Goal: Information Seeking & Learning: Learn about a topic

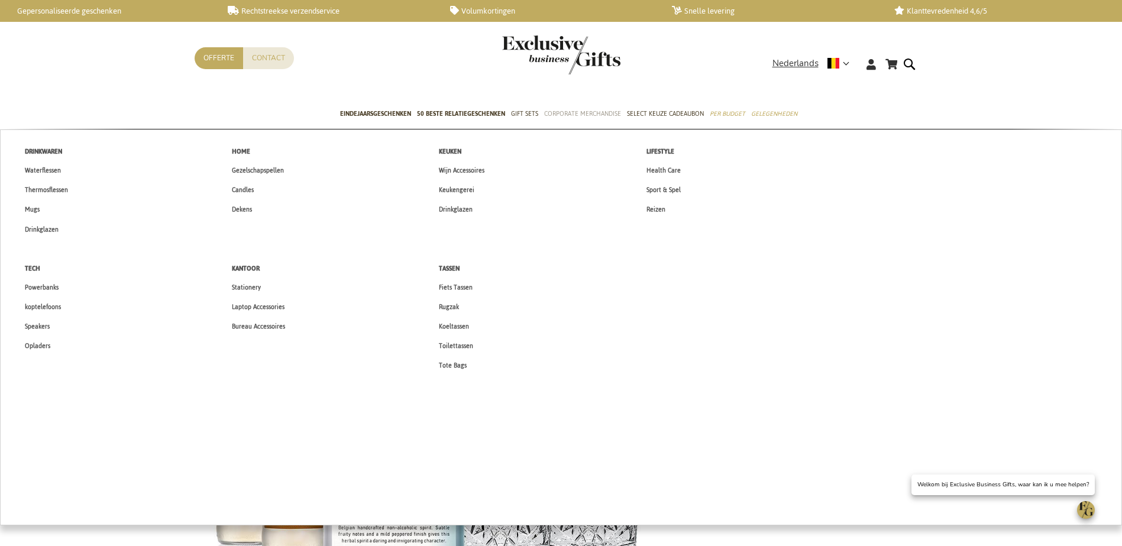
click at [572, 118] on span "Corporate Merchandise" at bounding box center [582, 114] width 77 height 12
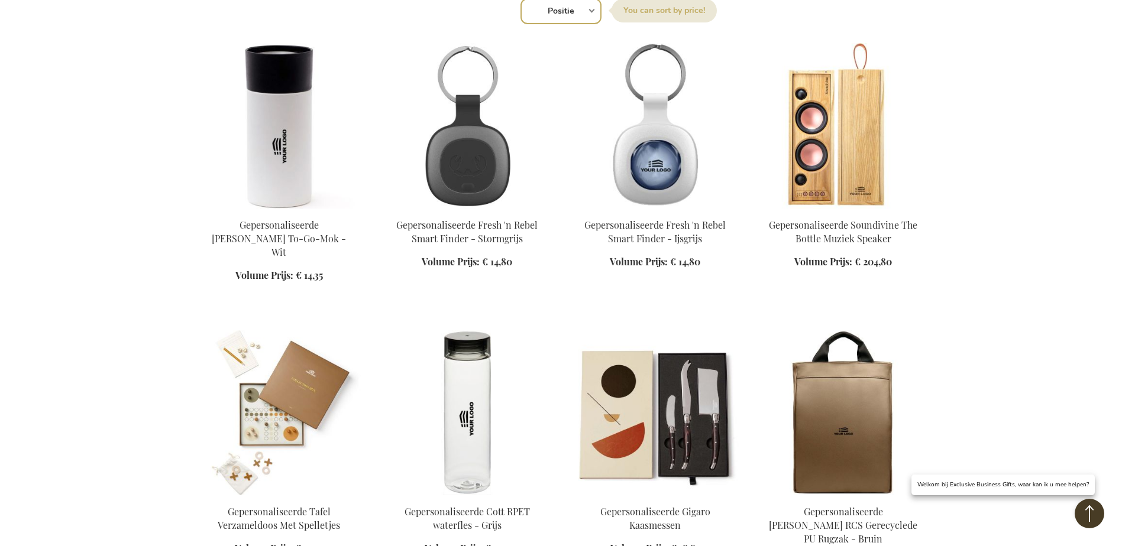
scroll to position [473, 0]
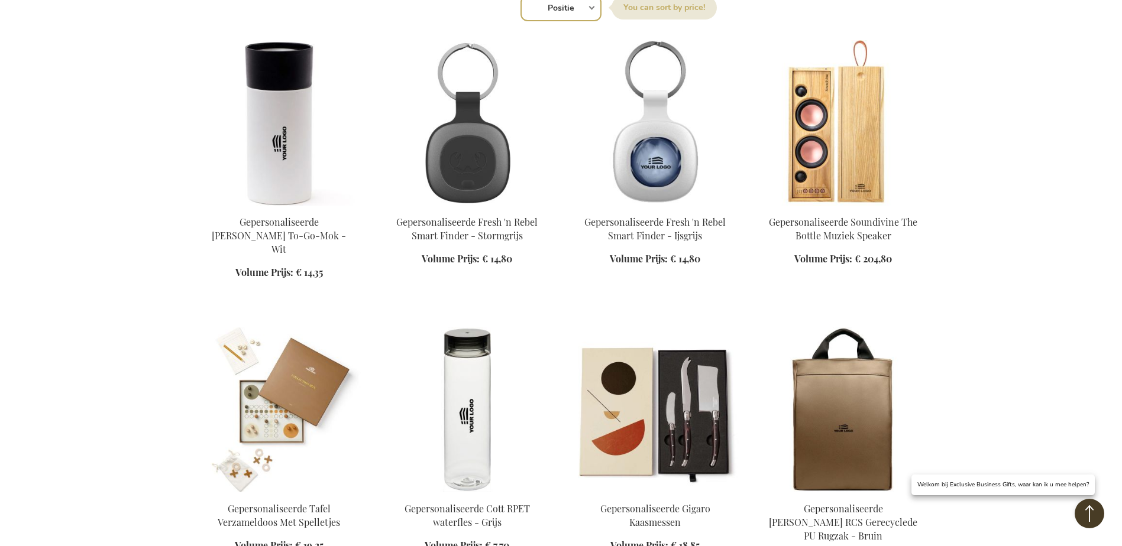
click at [464, 160] on img at bounding box center [467, 123] width 169 height 166
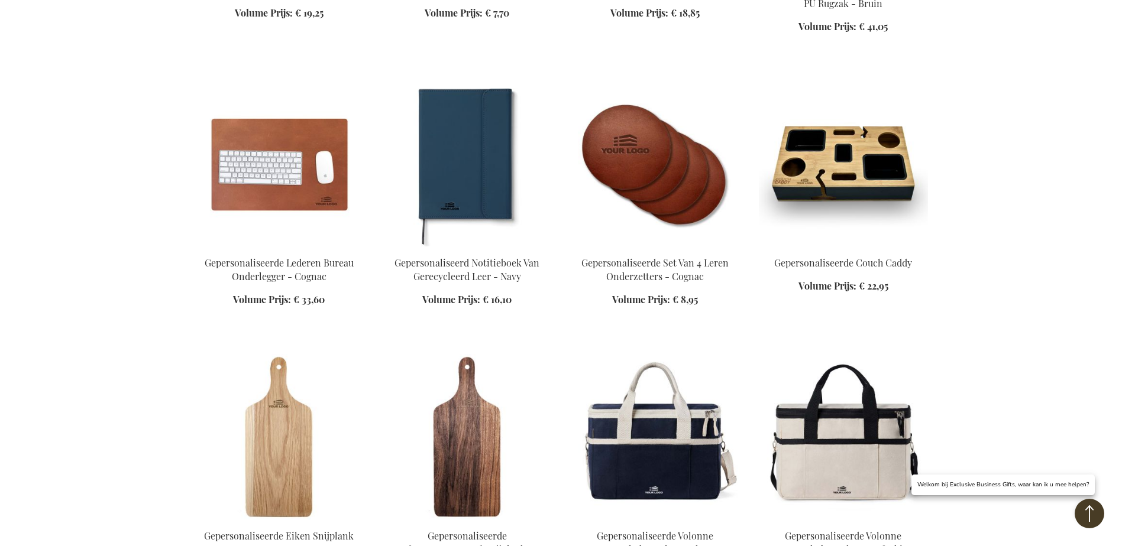
scroll to position [1301, 0]
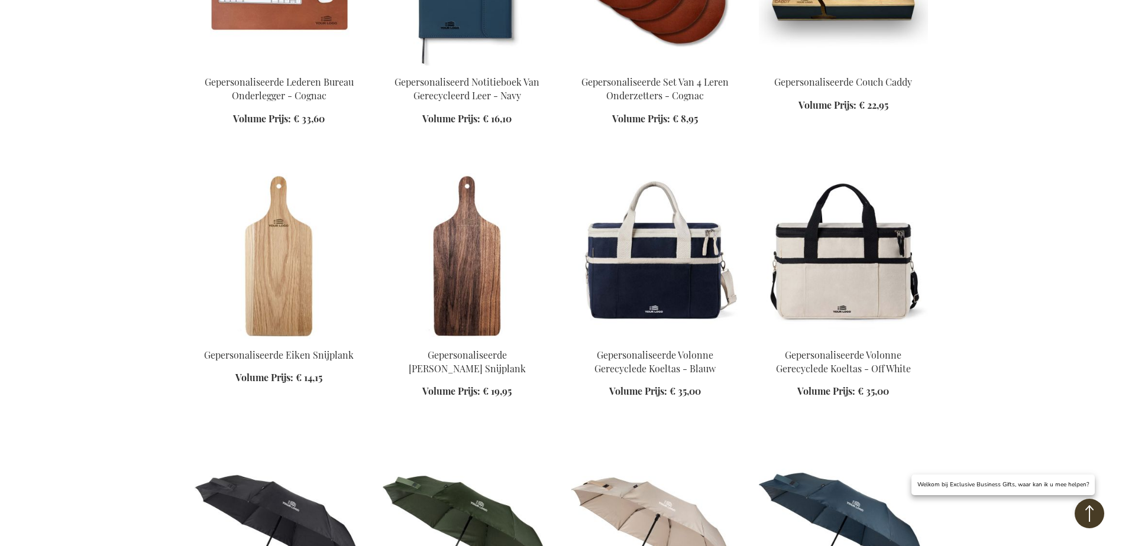
scroll to position [1005, 0]
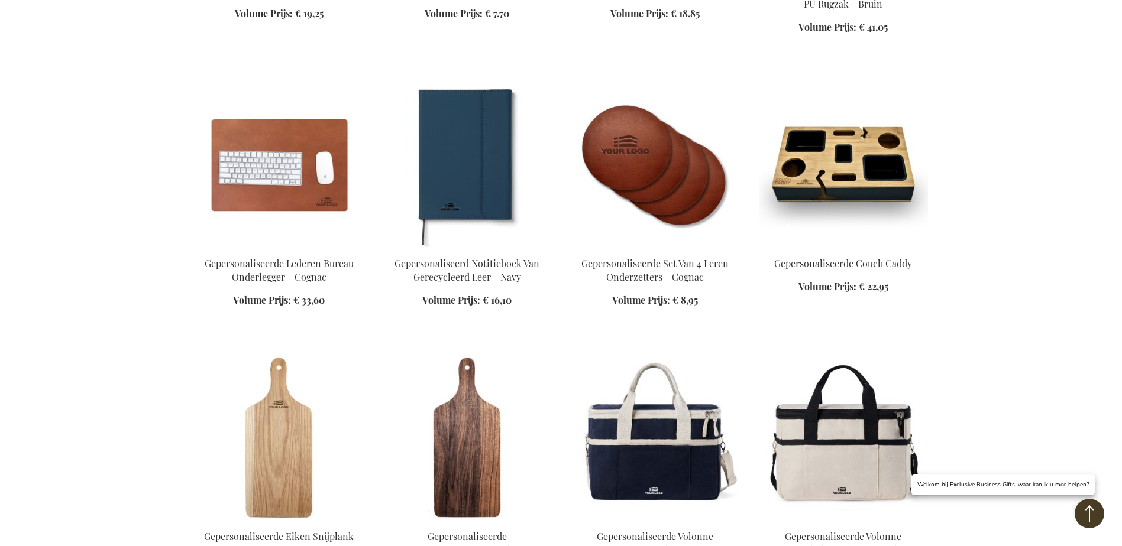
scroll to position [1301, 0]
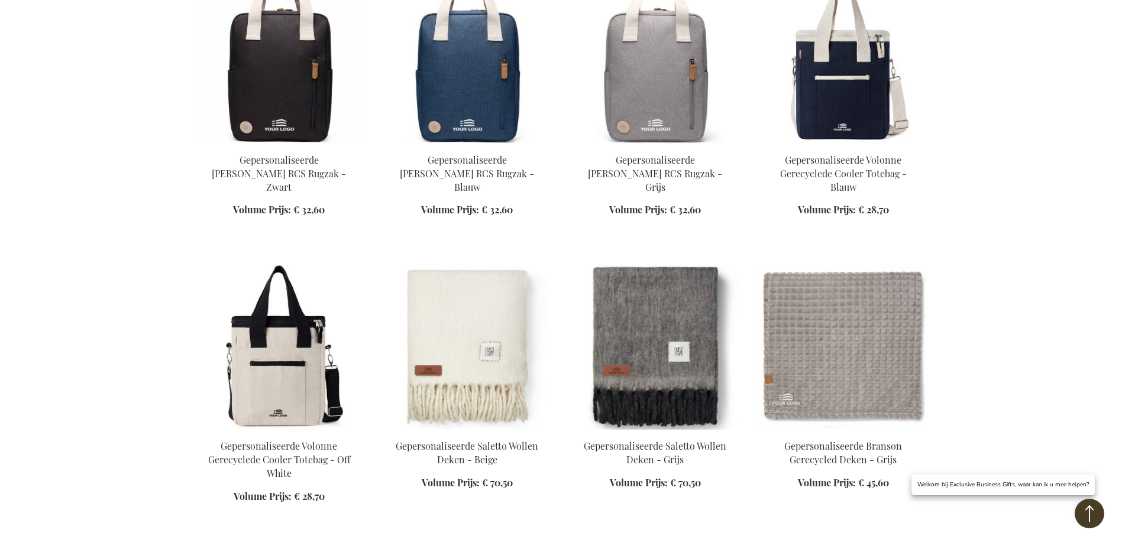
scroll to position [2069, 0]
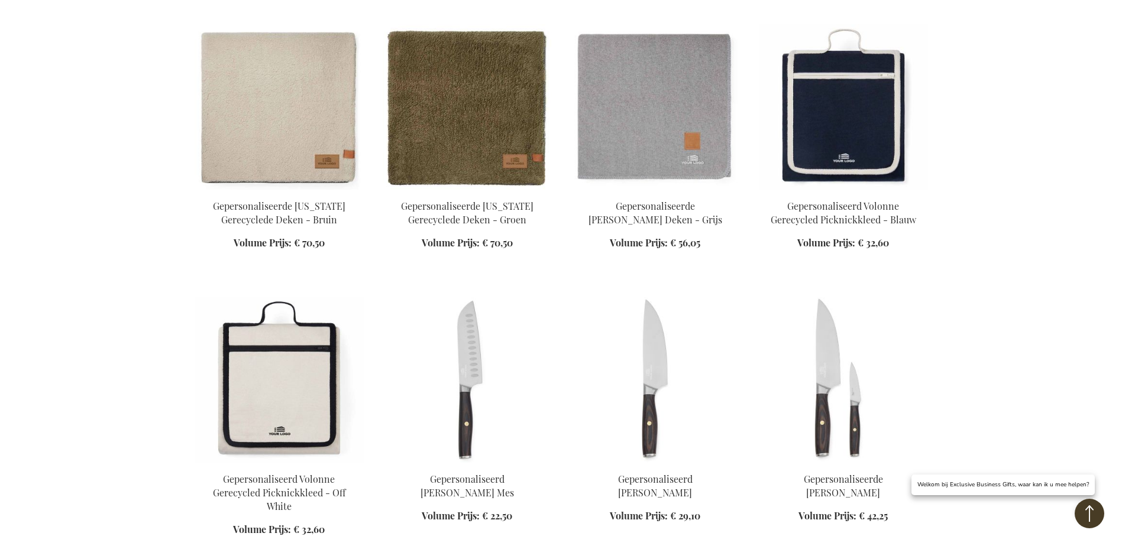
scroll to position [2543, 0]
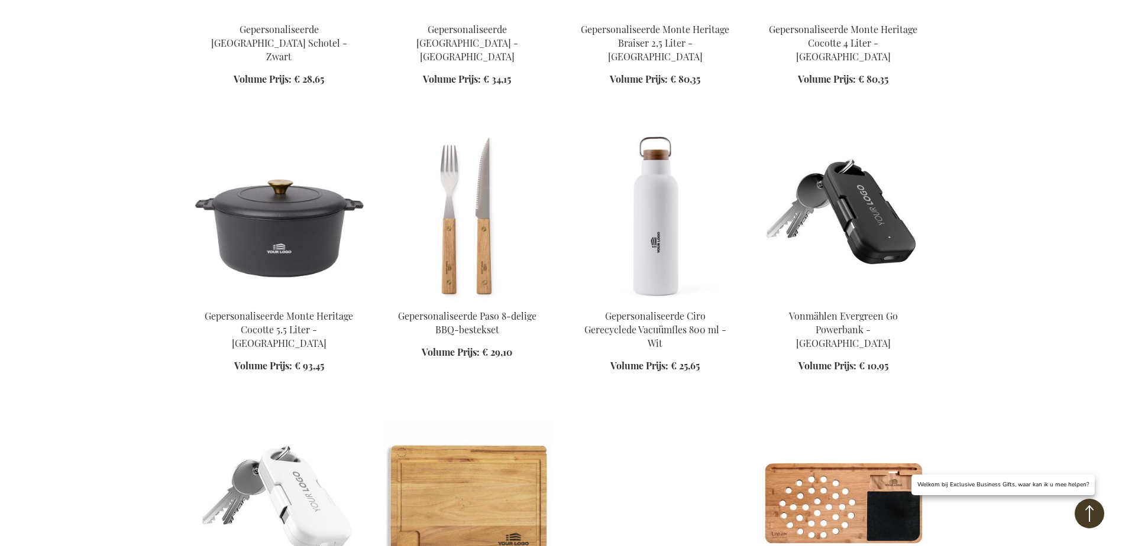
scroll to position [3193, 0]
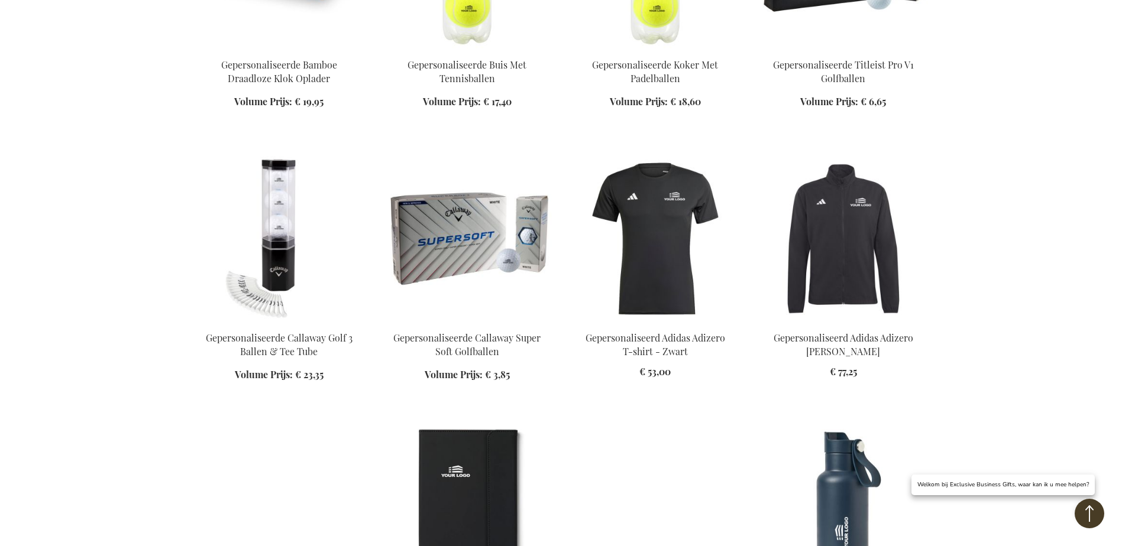
scroll to position [4021, 0]
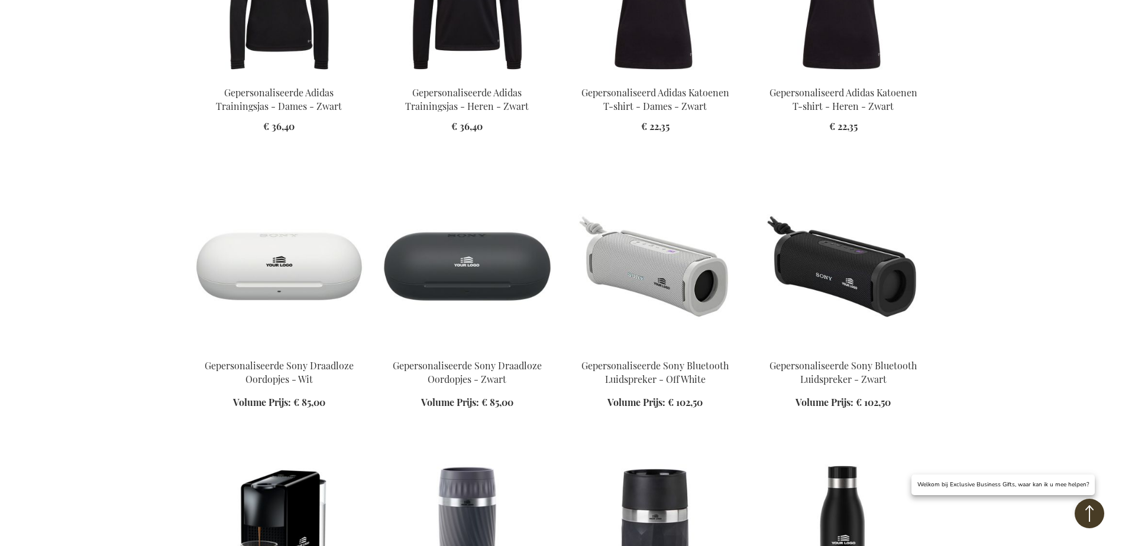
scroll to position [6031, 0]
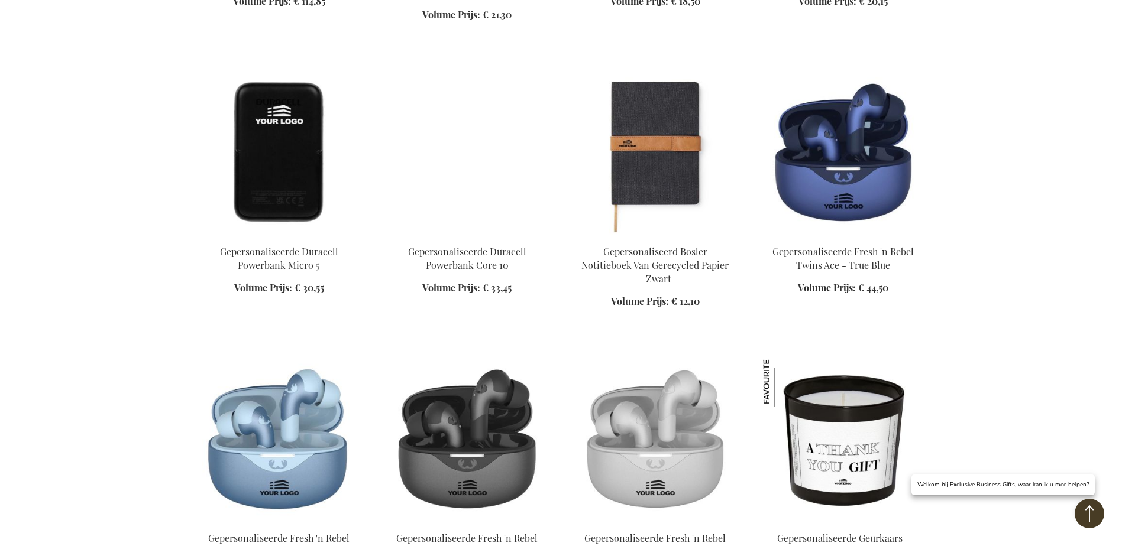
scroll to position [6681, 0]
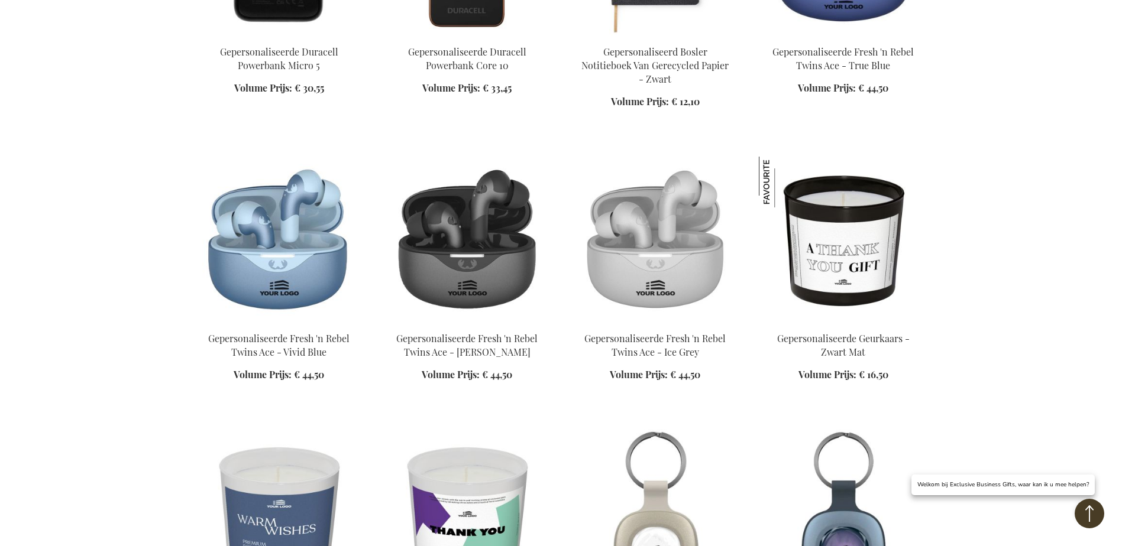
scroll to position [6800, 0]
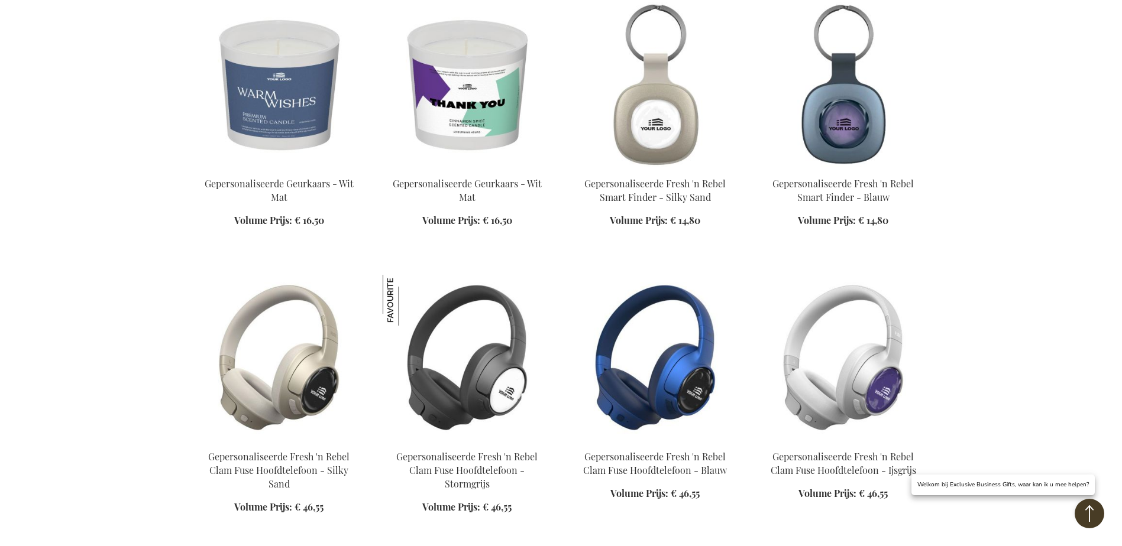
scroll to position [7391, 0]
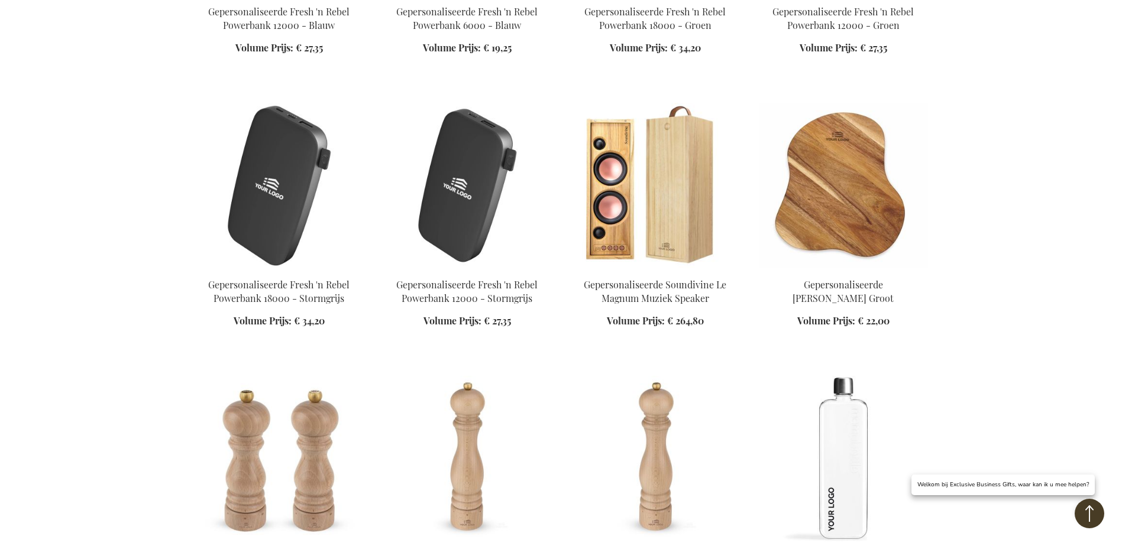
scroll to position [8396, 0]
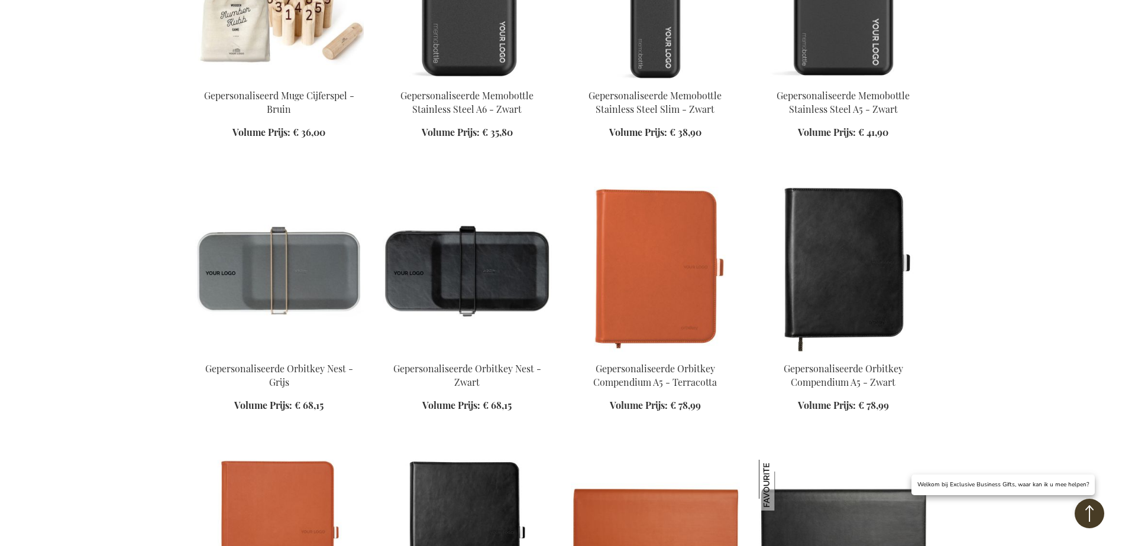
scroll to position [9283, 0]
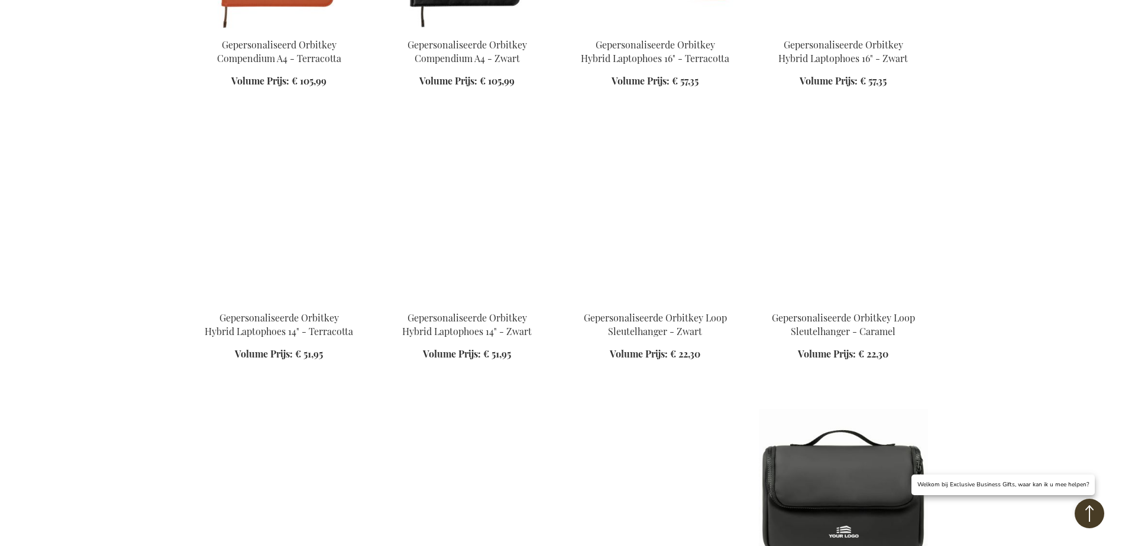
scroll to position [9934, 0]
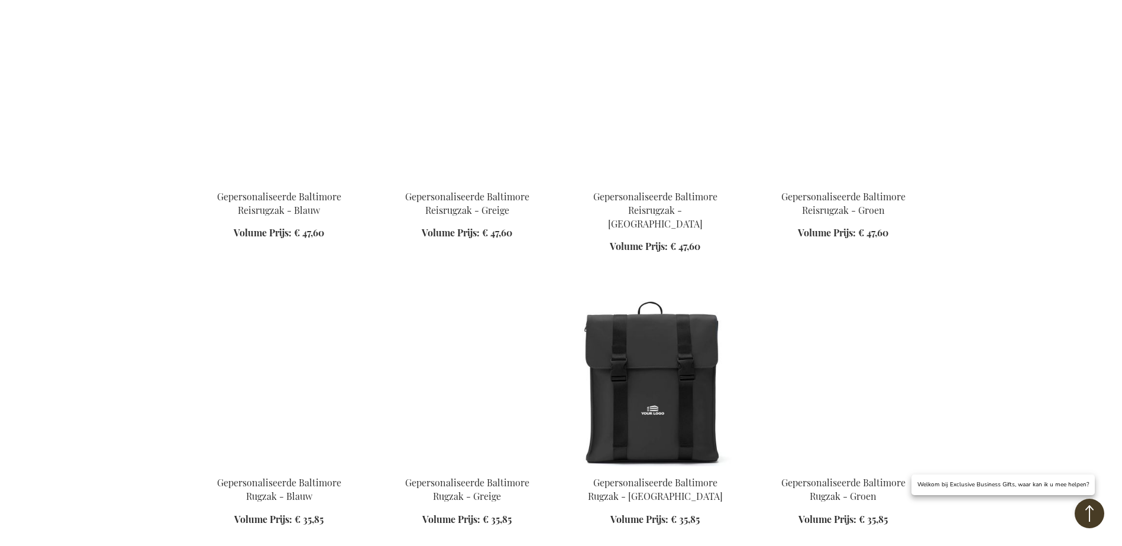
scroll to position [12121, 0]
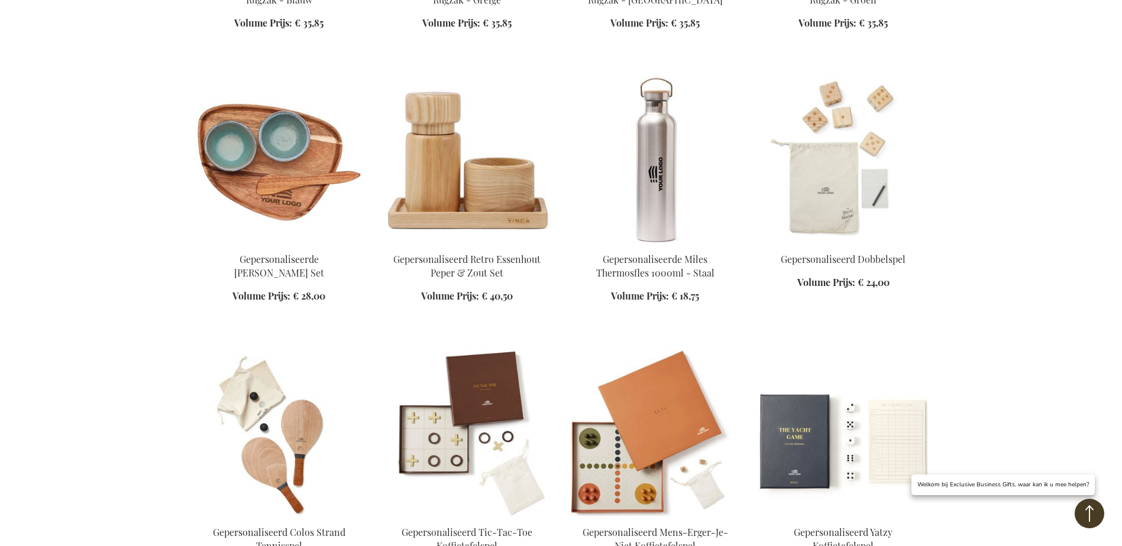
scroll to position [12535, 0]
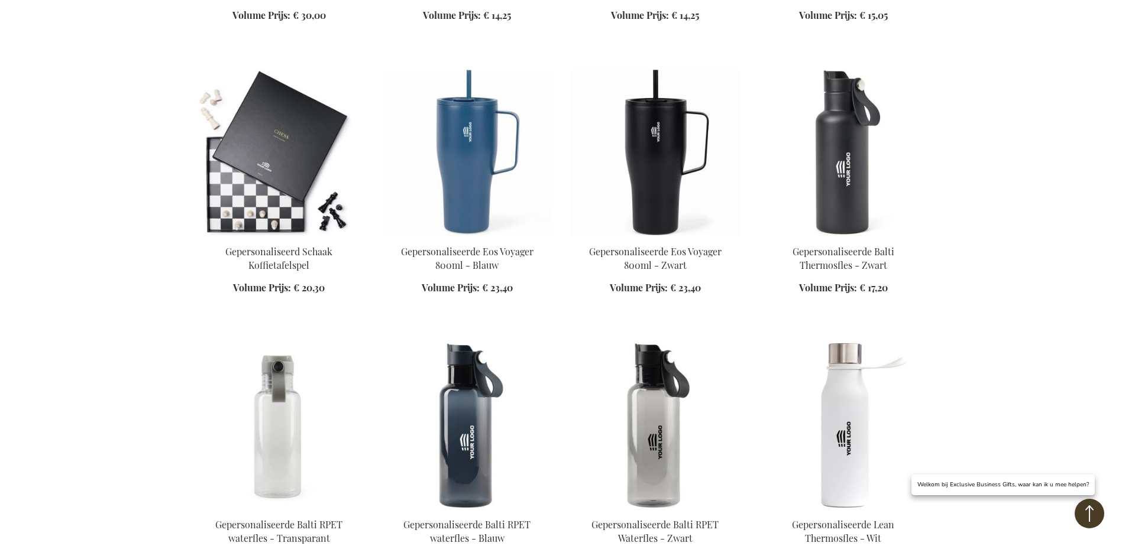
scroll to position [13067, 0]
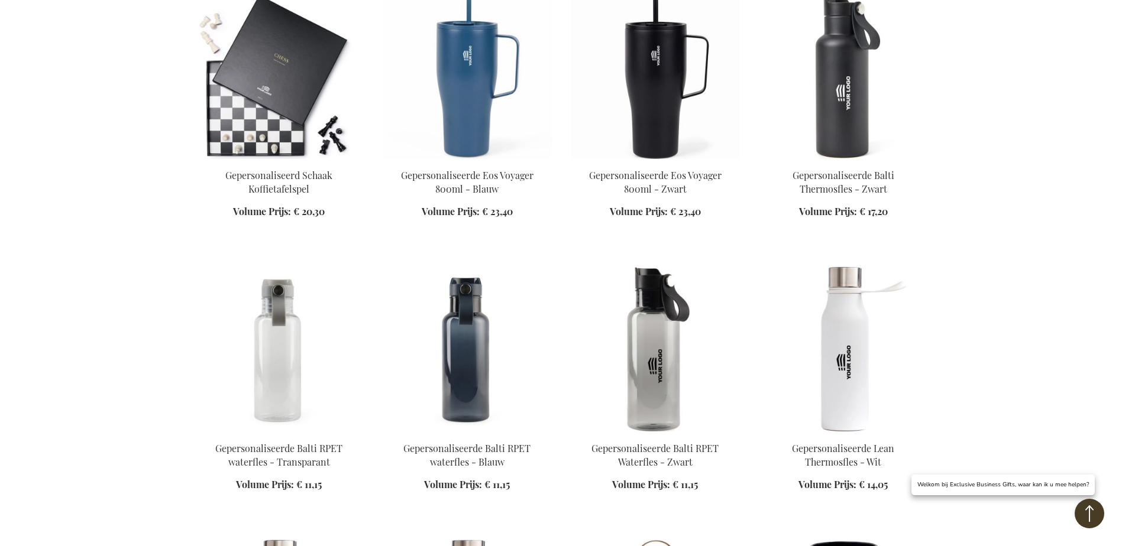
click at [449, 267] on img at bounding box center [467, 350] width 169 height 166
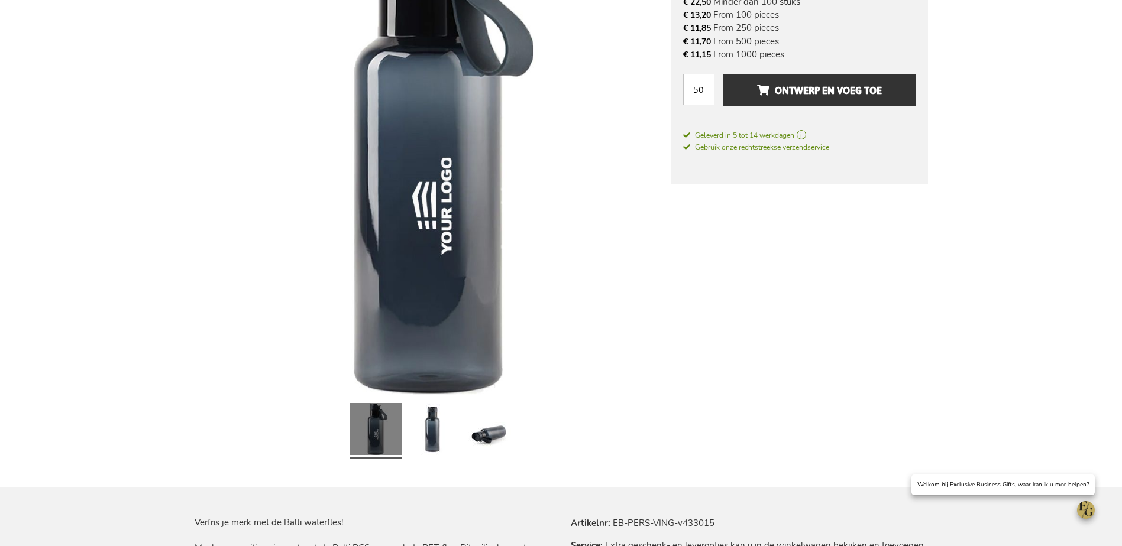
scroll to position [355, 0]
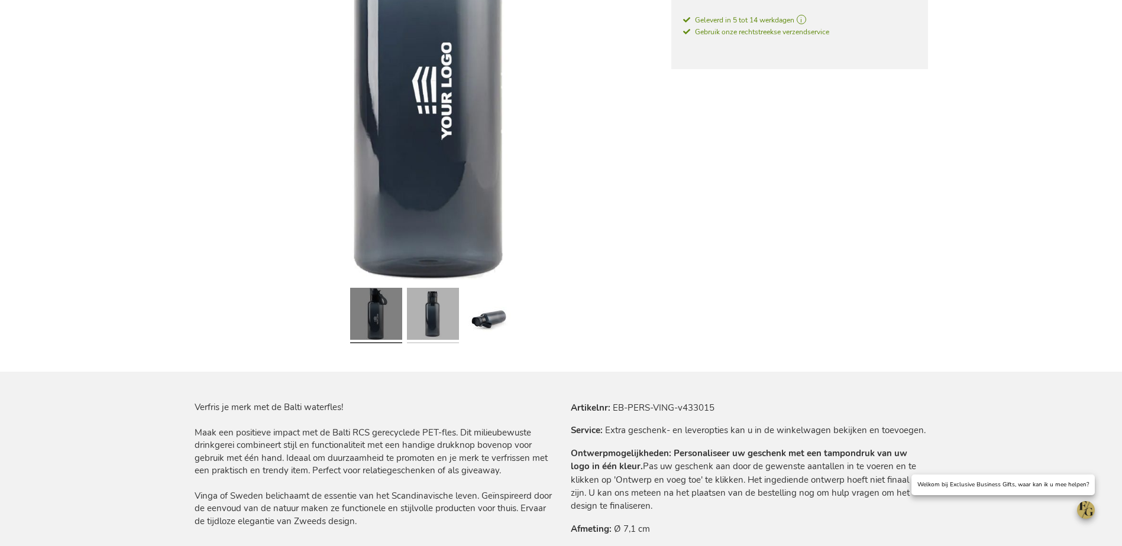
click at [443, 332] on link at bounding box center [433, 315] width 52 height 65
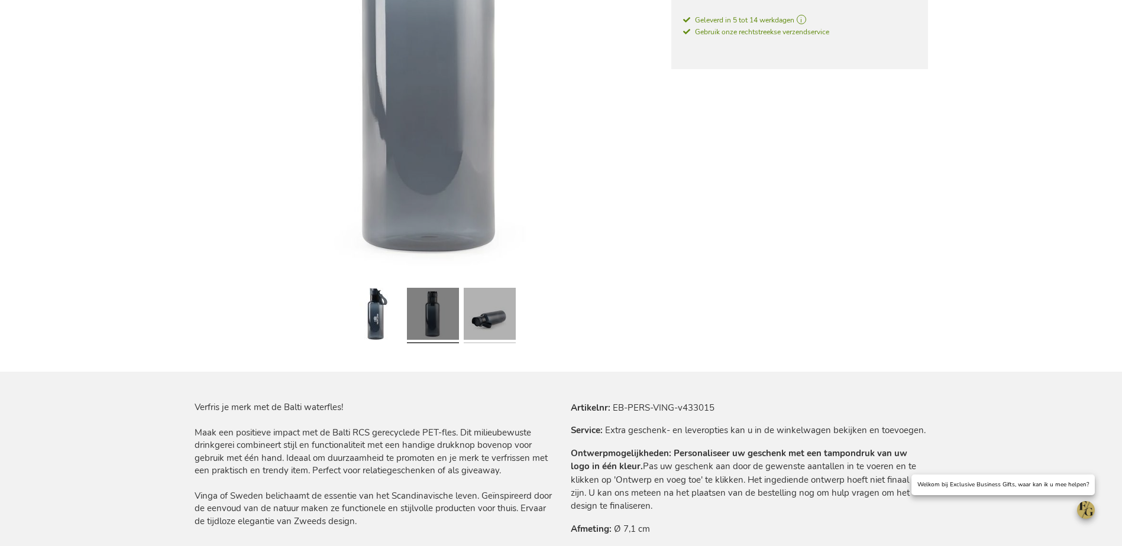
click at [477, 328] on link at bounding box center [490, 315] width 52 height 65
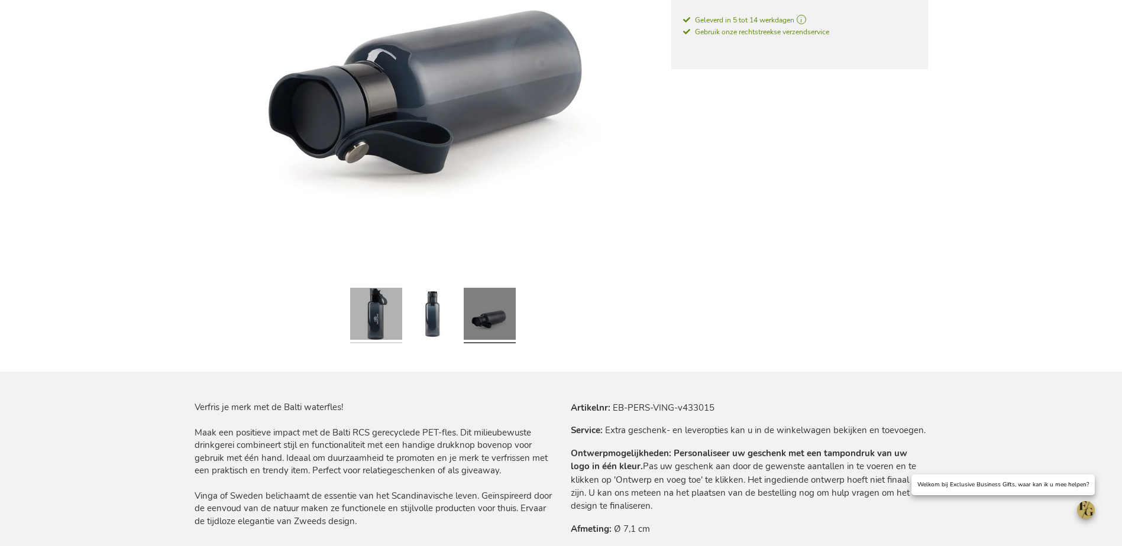
click at [375, 325] on link at bounding box center [376, 315] width 52 height 65
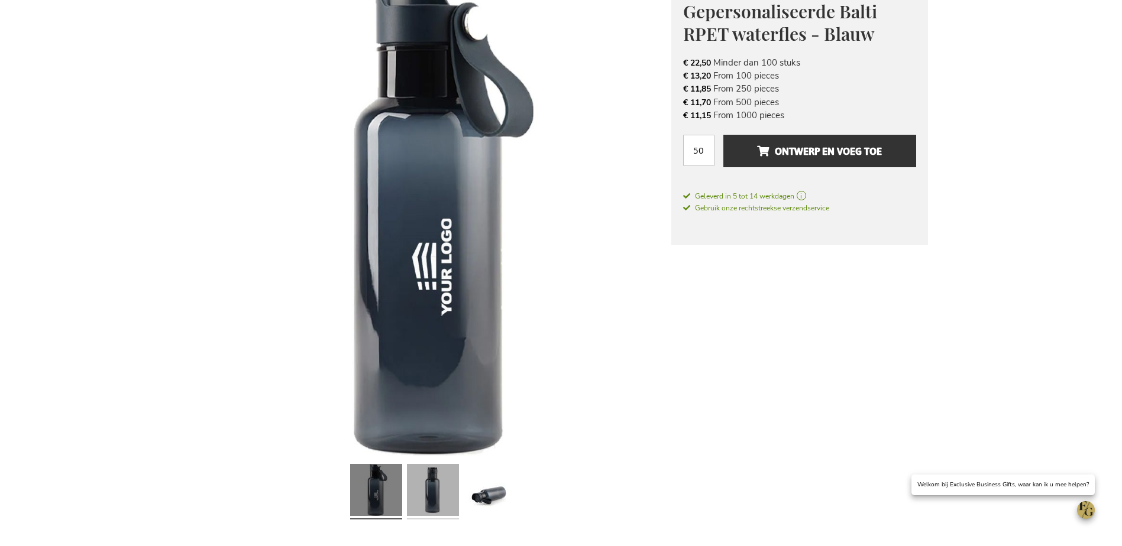
scroll to position [177, 0]
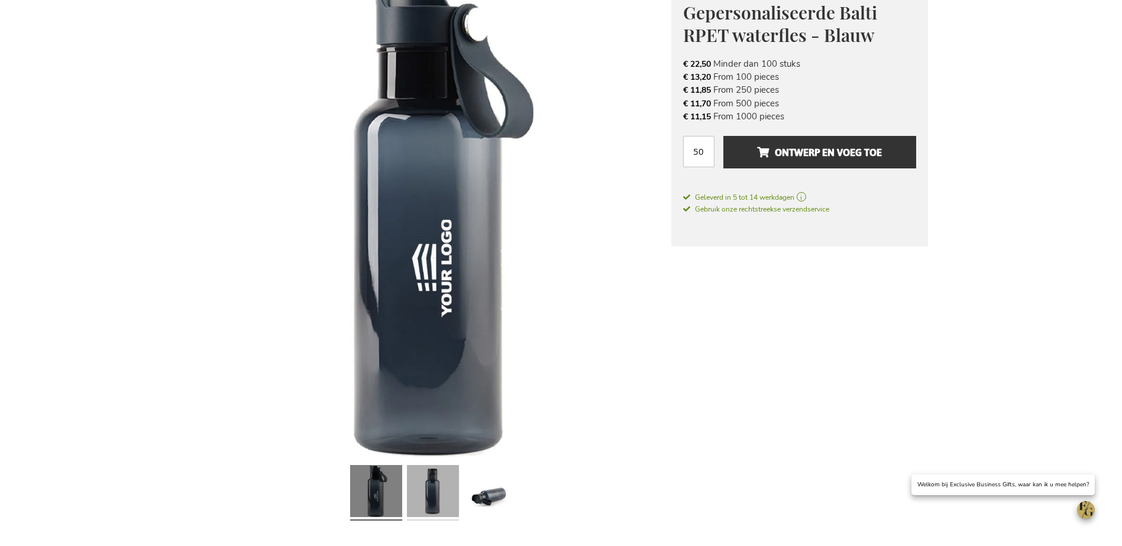
click at [417, 490] on link at bounding box center [433, 493] width 52 height 65
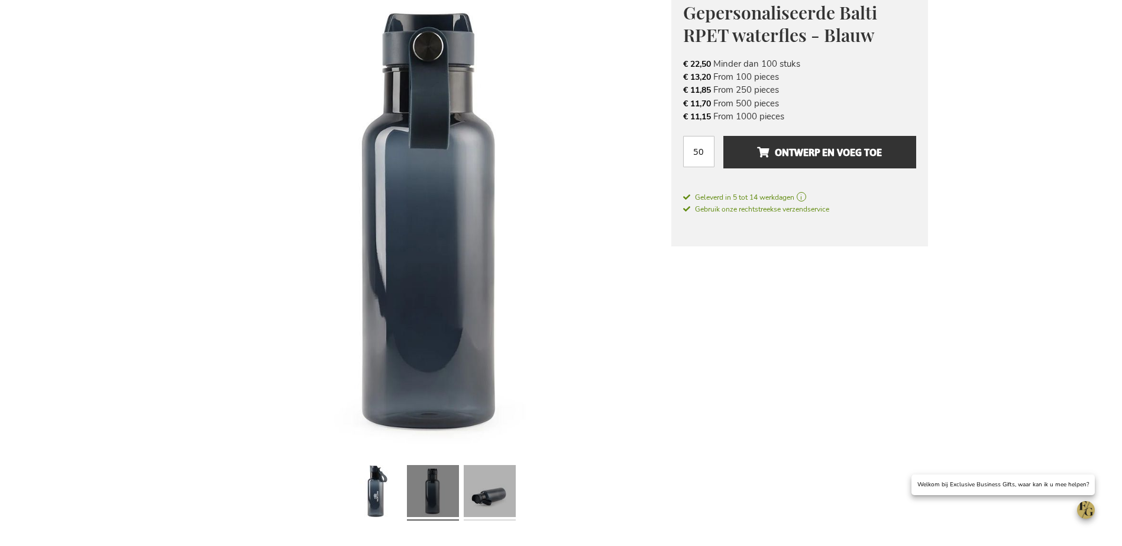
click at [467, 481] on link at bounding box center [490, 493] width 52 height 65
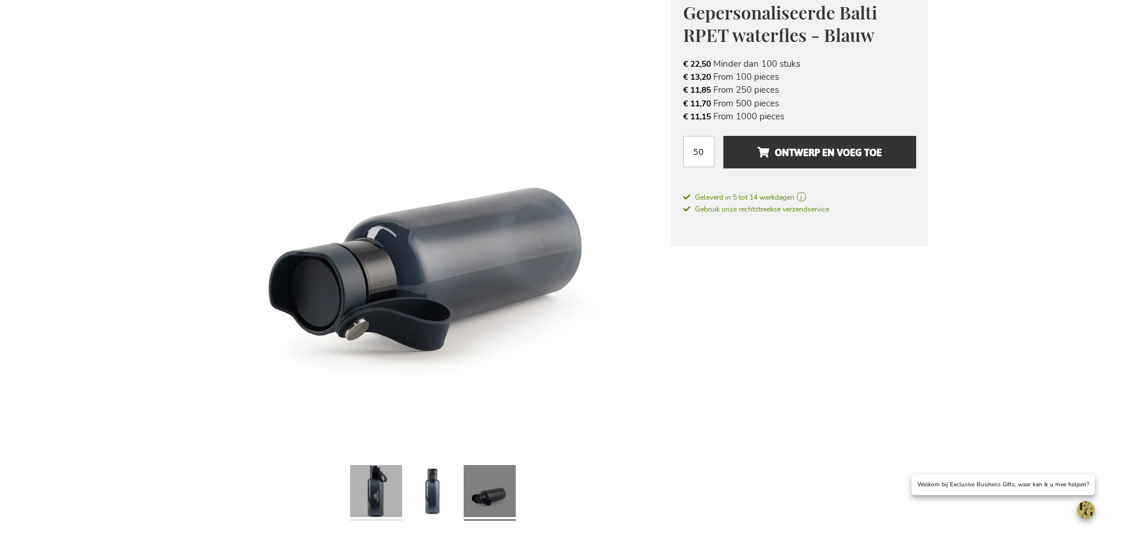
click at [368, 487] on link at bounding box center [376, 493] width 52 height 65
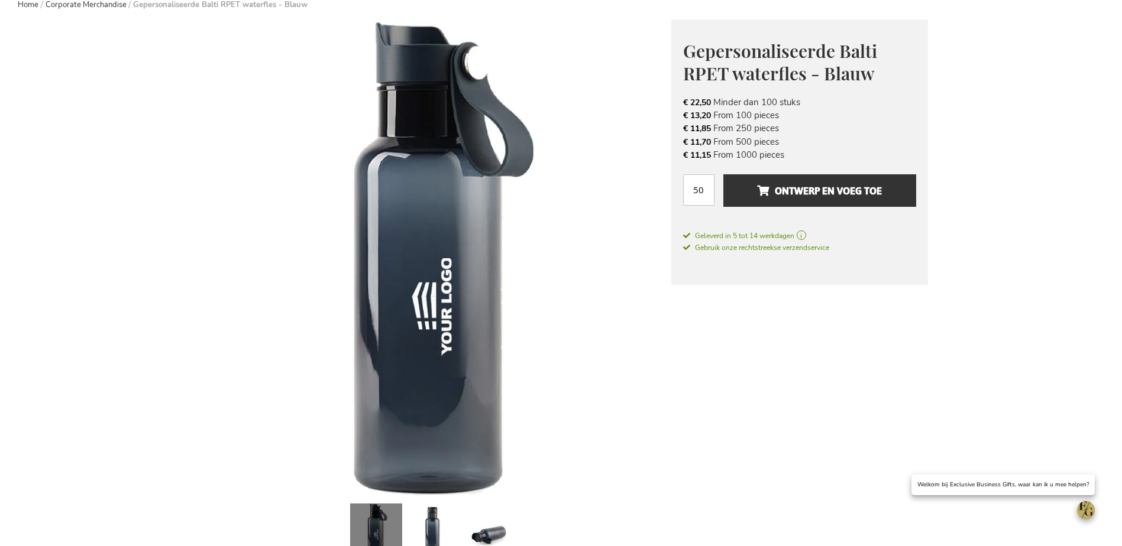
scroll to position [118, 0]
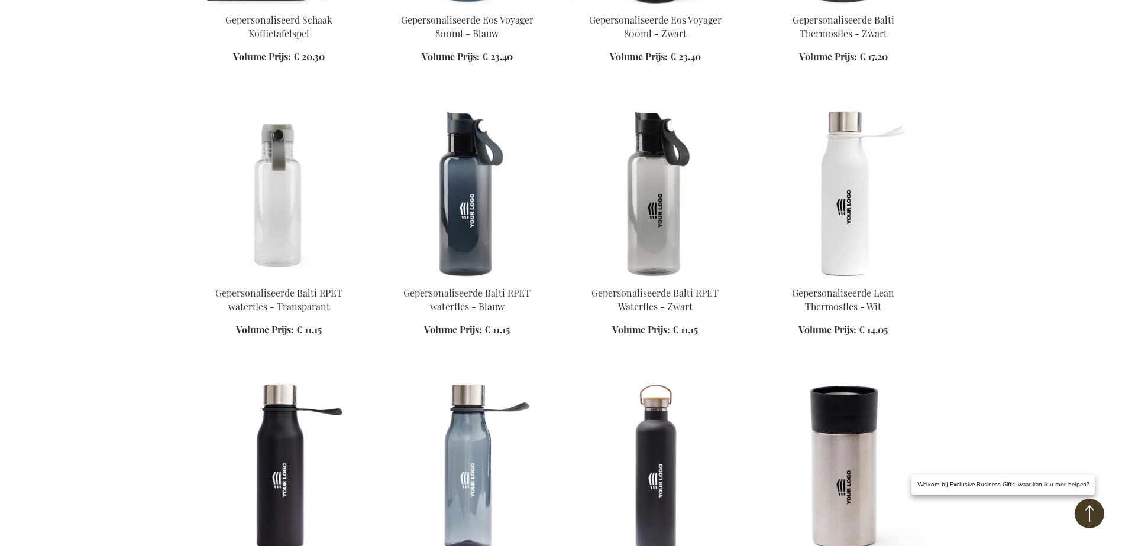
scroll to position [846, 0]
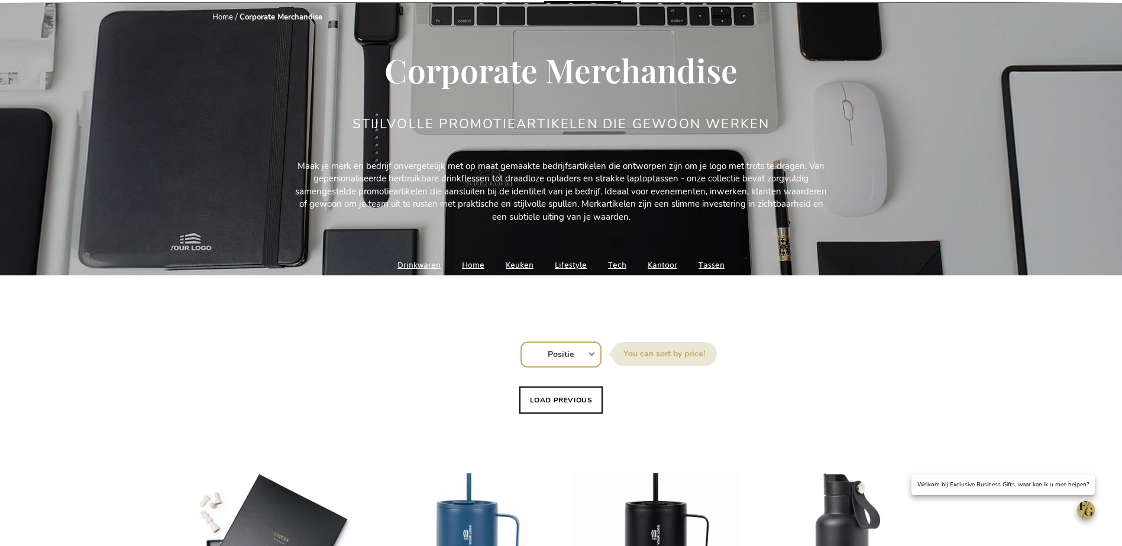
scroll to position [237, 0]
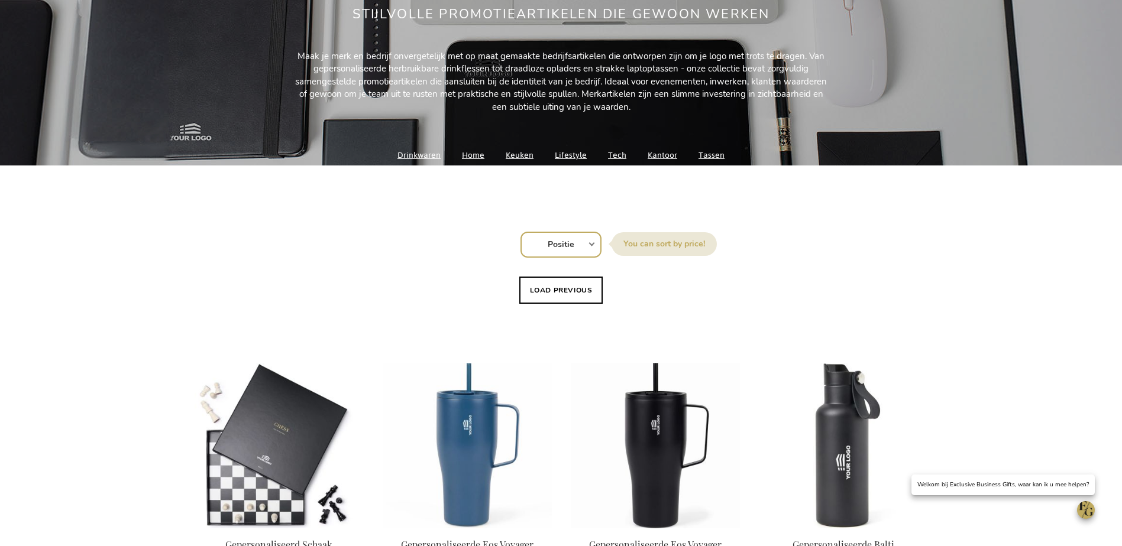
click at [520, 157] on link "Keuken" at bounding box center [520, 155] width 28 height 16
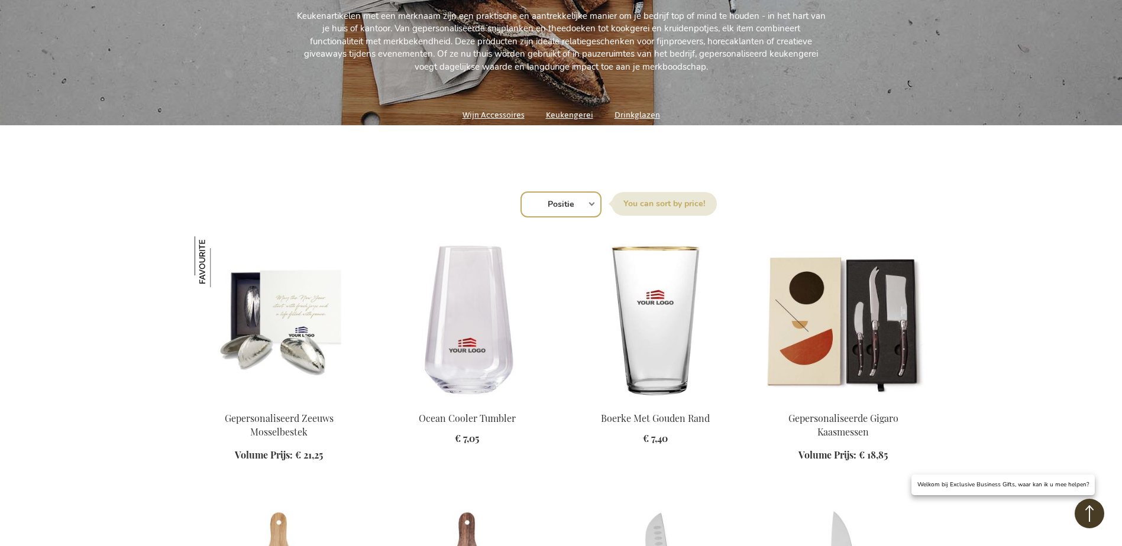
scroll to position [59, 0]
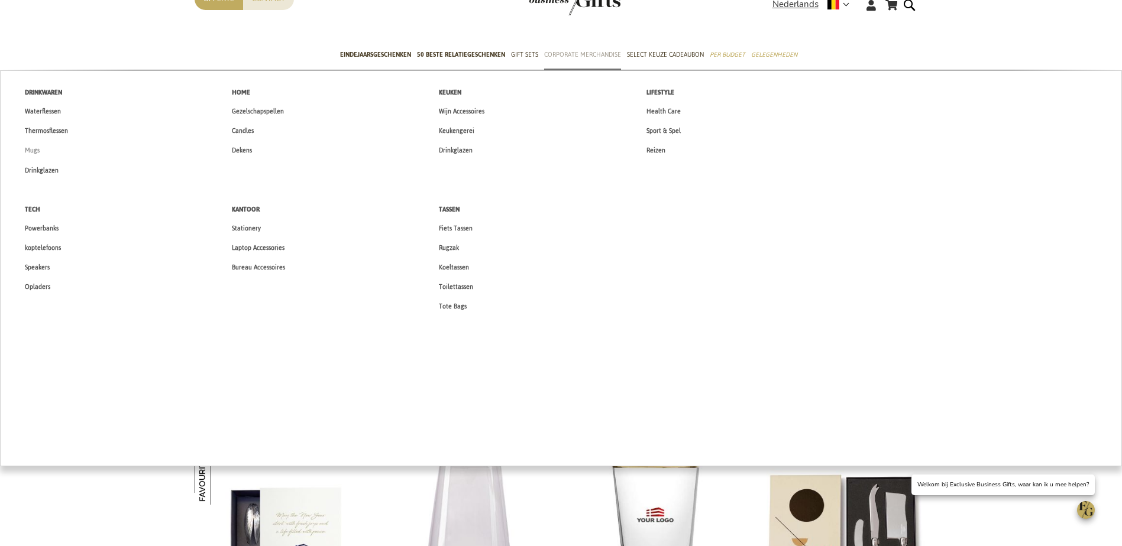
click at [37, 148] on span "Mugs" at bounding box center [32, 150] width 15 height 12
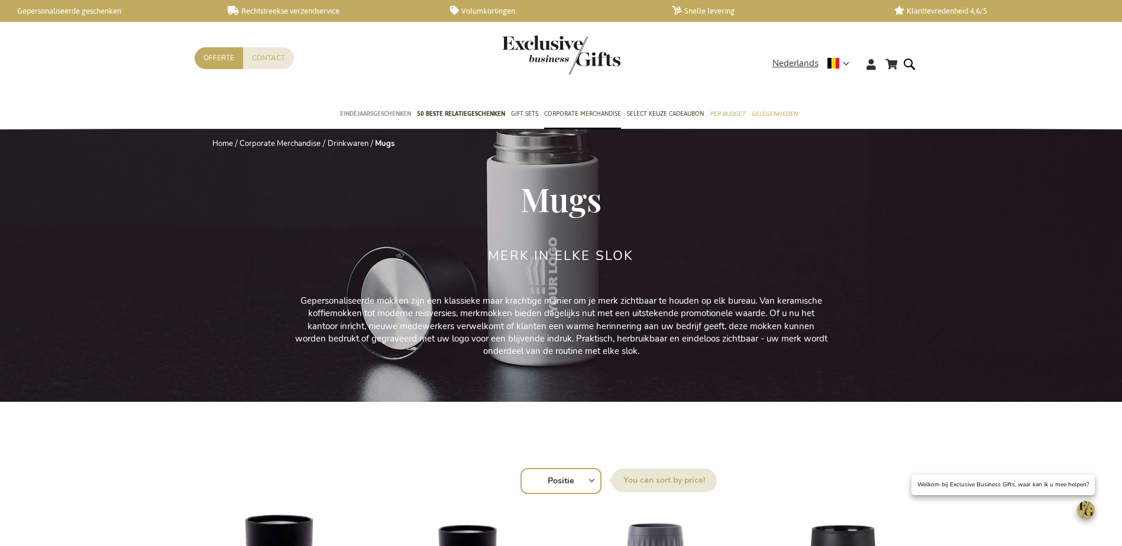
click at [380, 110] on span "Eindejaarsgeschenken" at bounding box center [375, 114] width 71 height 12
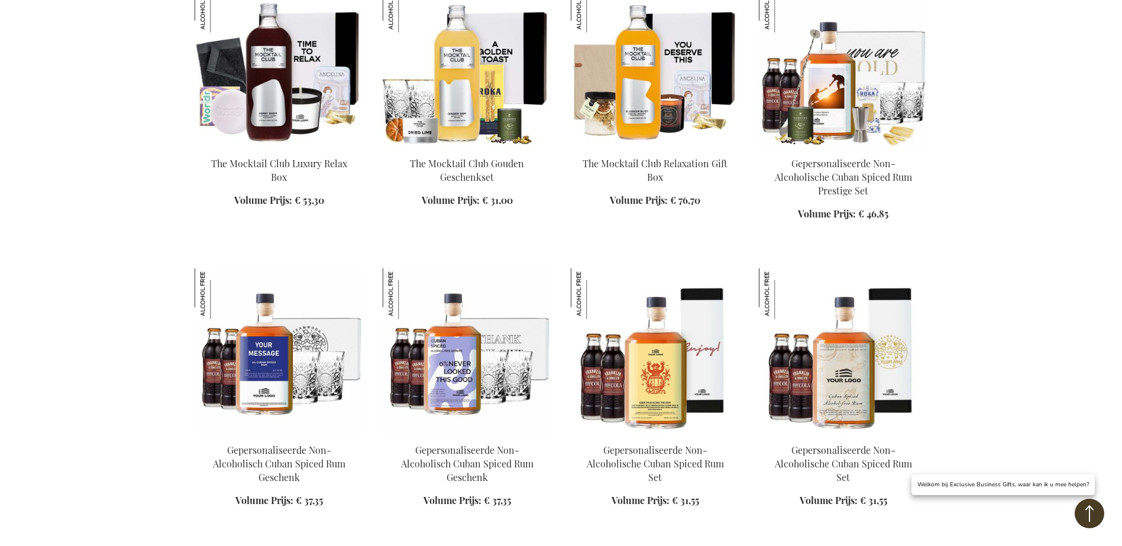
scroll to position [1301, 0]
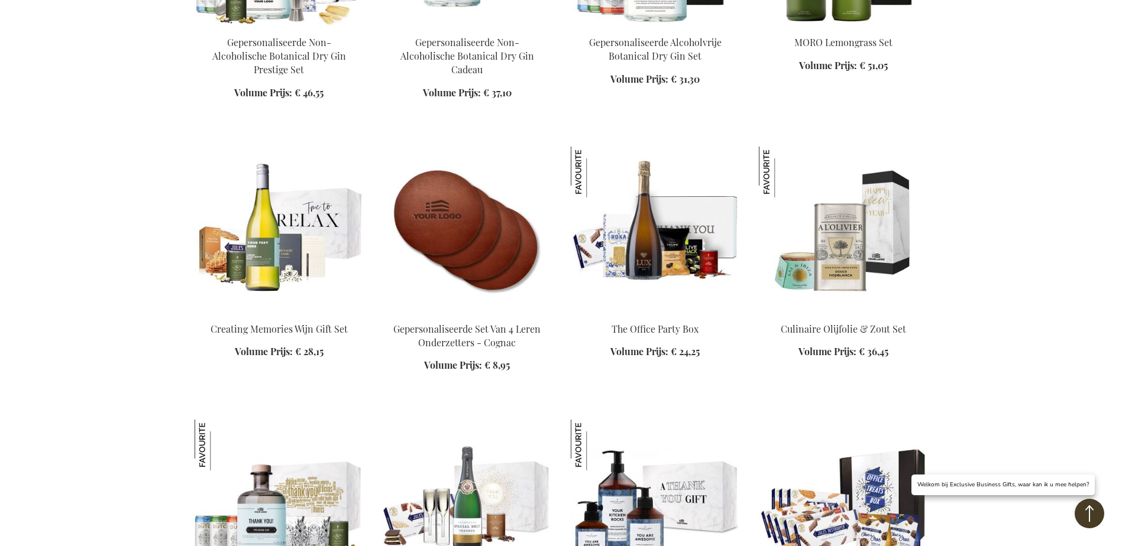
scroll to position [1656, 0]
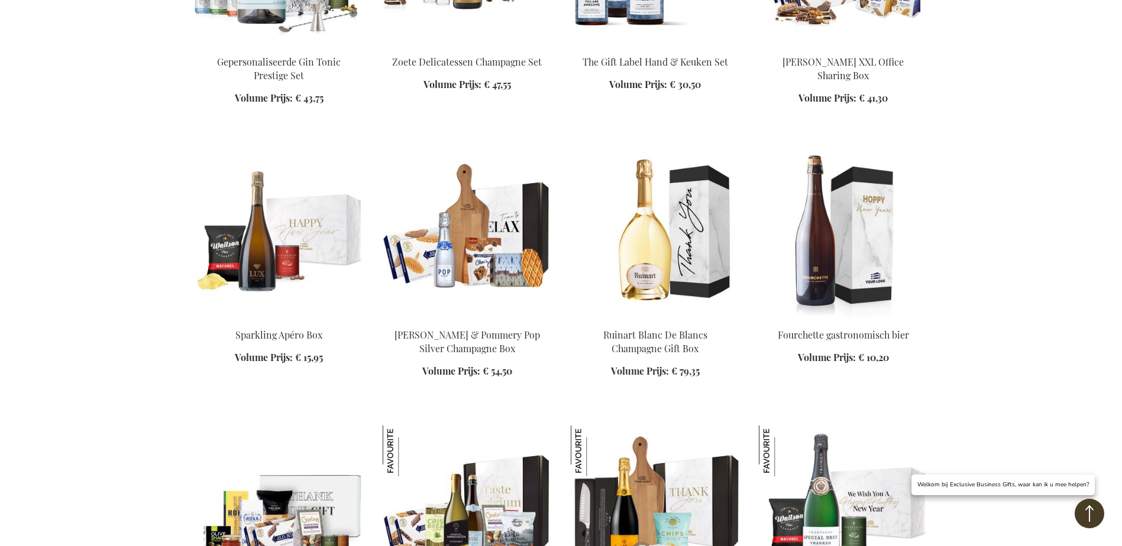
scroll to position [2306, 0]
